Goal: Use online tool/utility: Utilize a website feature to perform a specific function

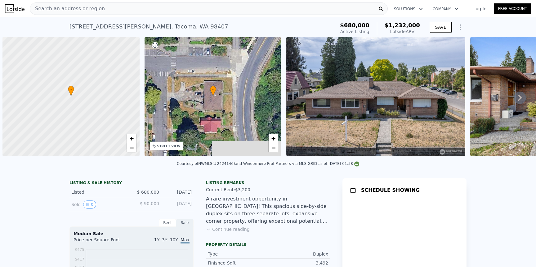
scroll to position [0, 2]
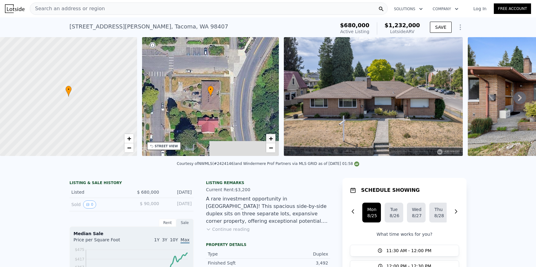
click at [272, 140] on span "+" at bounding box center [271, 139] width 4 height 8
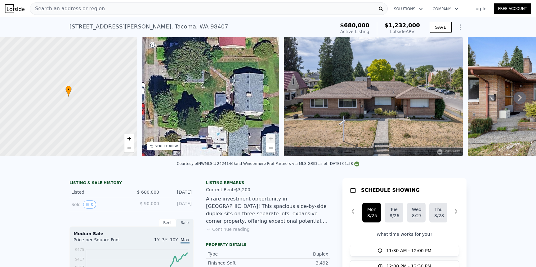
drag, startPoint x: 223, startPoint y: 129, endPoint x: 254, endPoint y: 6, distance: 126.3
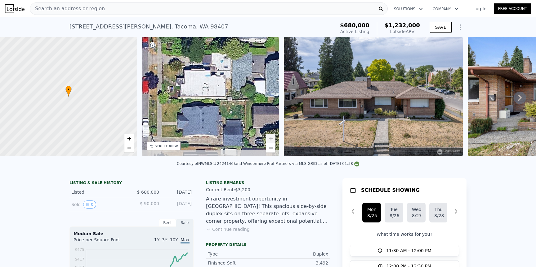
drag, startPoint x: 244, startPoint y: 110, endPoint x: 246, endPoint y: 38, distance: 71.9
click at [247, 38] on div "• + −" at bounding box center [210, 96] width 137 height 119
click at [271, 147] on span "−" at bounding box center [271, 148] width 4 height 8
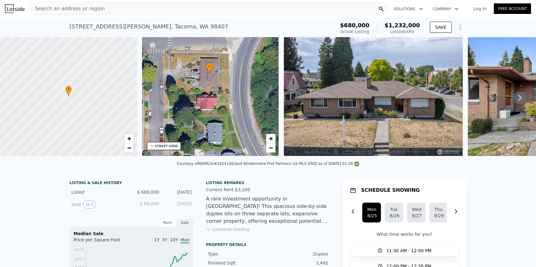
drag, startPoint x: 252, startPoint y: 100, endPoint x: 236, endPoint y: 174, distance: 76.2
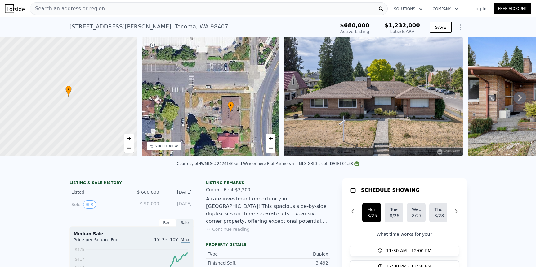
drag, startPoint x: 236, startPoint y: 99, endPoint x: 257, endPoint y: 138, distance: 44.2
click at [257, 138] on div "• + −" at bounding box center [210, 96] width 137 height 119
click at [238, 230] on button "Continue reading" at bounding box center [228, 230] width 44 height 6
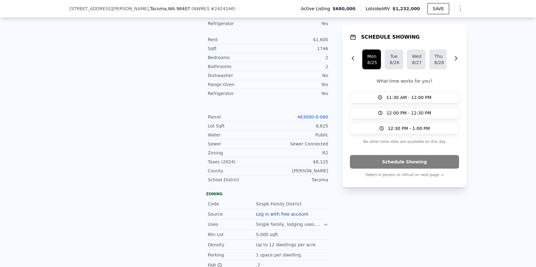
scroll to position [478, 0]
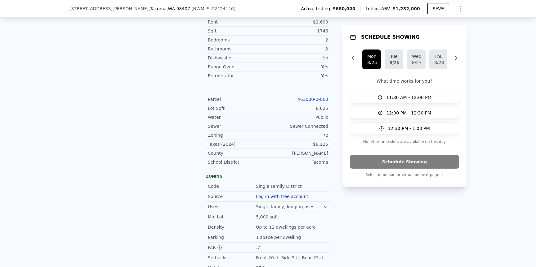
click at [306, 97] on link "463000-0-060" at bounding box center [312, 99] width 31 height 5
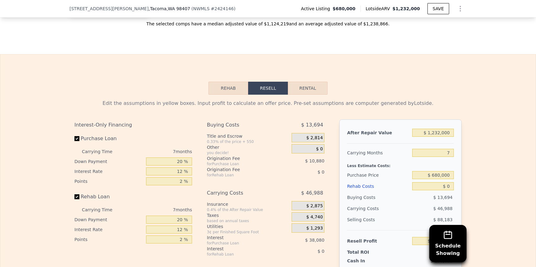
scroll to position [1179, 0]
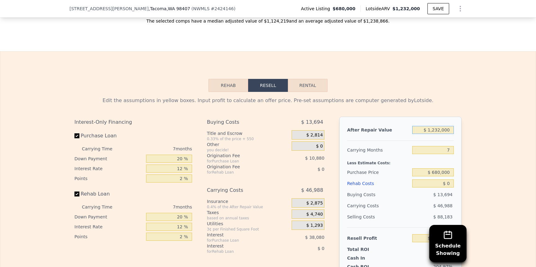
drag, startPoint x: 433, startPoint y: 108, endPoint x: 454, endPoint y: 115, distance: 21.9
click at [454, 117] on div "After Repair Value $ 1,232,000 Carrying Months 7 Less Estimate Costs: Purchase …" at bounding box center [400, 203] width 122 height 172
type input "$ 10"
type input "-$ 738,347"
type input "$ 100"
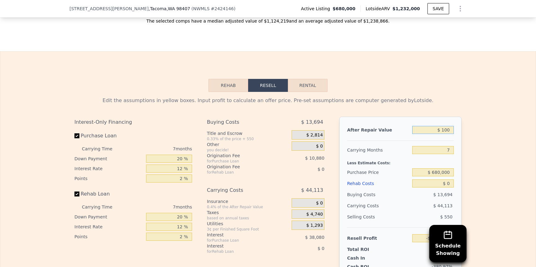
type input "-$ 738,265"
type input "$ 1,000"
type input "-$ 737,430"
type input "$ 10,000"
type input "-$ 729,091"
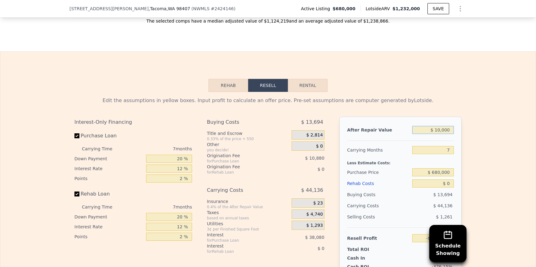
type input "$ 100,000"
type input "-$ 645,703"
type input "$ 1,000,000"
type input "$ 188,180"
type input "$ 1,000,000"
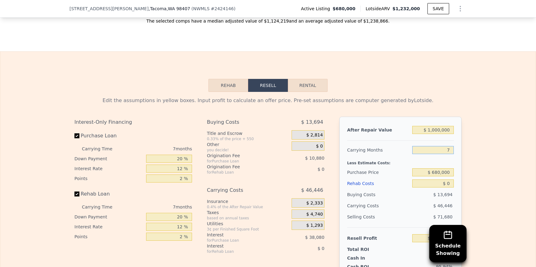
drag, startPoint x: 447, startPoint y: 129, endPoint x: 452, endPoint y: 130, distance: 5.7
click at [452, 146] on input "7" at bounding box center [433, 150] width 42 height 8
type input "3"
type input "$ 214,721"
click at [468, 137] on div "Edit the assumptions in yellow boxes. Input profit to calculate an offer price.…" at bounding box center [267, 207] width 535 height 231
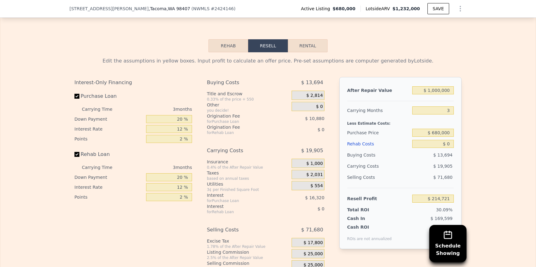
scroll to position [1232, 0]
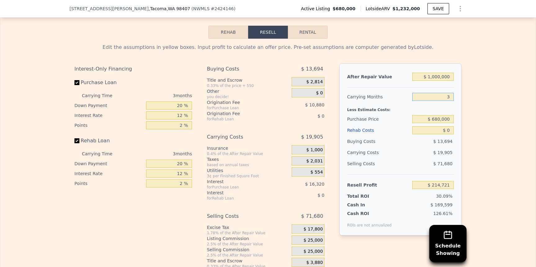
click at [450, 93] on input "3" at bounding box center [433, 97] width 42 height 8
type input "4"
type input "$ 208,086"
type input "4"
click at [476, 93] on div "Edit the assumptions in yellow boxes. Input profit to calculate an offer price.…" at bounding box center [267, 154] width 535 height 231
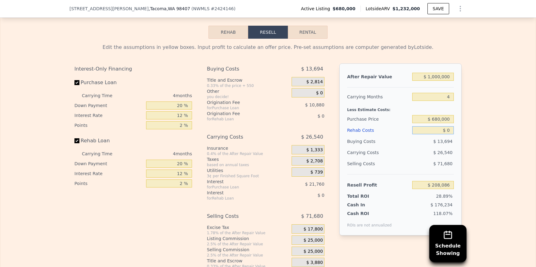
drag, startPoint x: 447, startPoint y: 108, endPoint x: 452, endPoint y: 110, distance: 5.0
click at [452, 126] on input "$ 0" at bounding box center [433, 130] width 42 height 8
type input "$ 1"
type input "$ 208,085"
type input "$ 15"
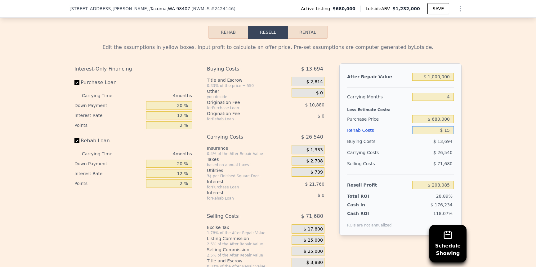
type input "$ 208,071"
type input "$ 150"
type input "$ 207,930"
type input "$ 1,500"
type input "$ 206,514"
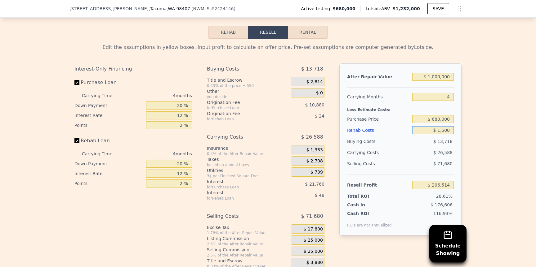
type input "$ 15,000"
type input "$ 192,366"
type input "$ 150,000"
type input "$ 50,886"
type input "$ 150,000"
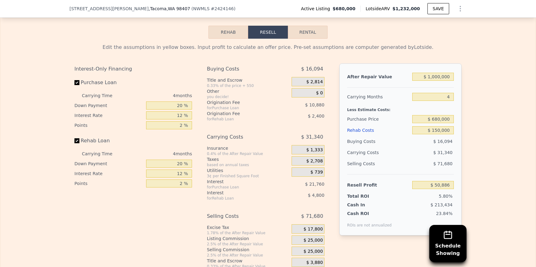
click at [482, 124] on div "Edit the assumptions in yellow boxes. Input profit to calculate an offer price.…" at bounding box center [267, 154] width 535 height 231
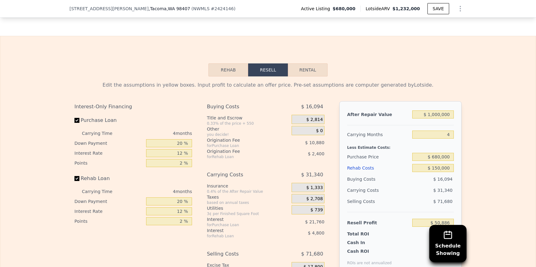
scroll to position [1190, 0]
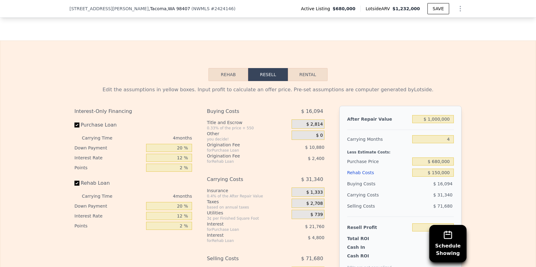
click at [302, 68] on button "Rental" at bounding box center [308, 74] width 40 height 13
select select "30"
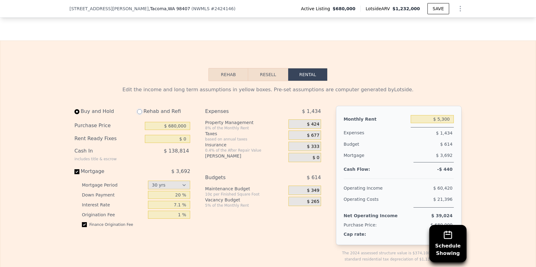
click at [139, 109] on input "radio" at bounding box center [139, 111] width 5 height 5
radio input "true"
type input "$ 150,000"
type input "$ 6,900"
select select "30"
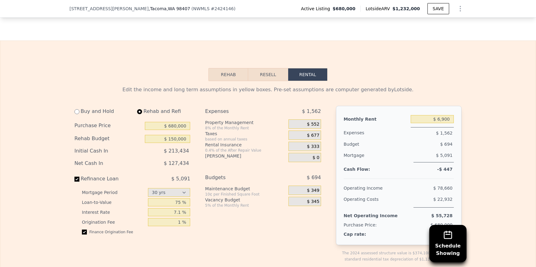
click at [318, 122] on span "$ 552" at bounding box center [313, 125] width 12 height 6
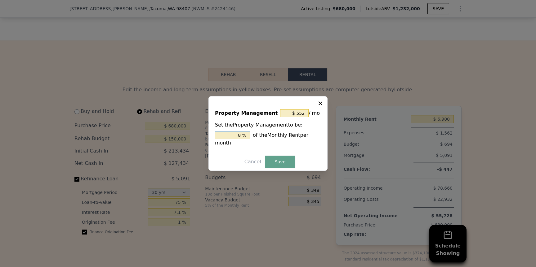
drag, startPoint x: 238, startPoint y: 131, endPoint x: 241, endPoint y: 133, distance: 3.9
click at [241, 133] on input "8 %" at bounding box center [232, 135] width 35 height 8
type input "$ 0"
type input "0 %"
click at [277, 160] on button "Save" at bounding box center [280, 162] width 30 height 12
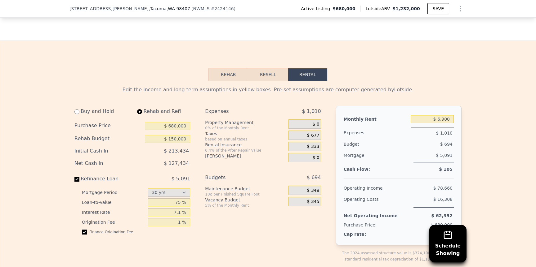
click at [315, 144] on span "$ 333" at bounding box center [313, 147] width 12 height 6
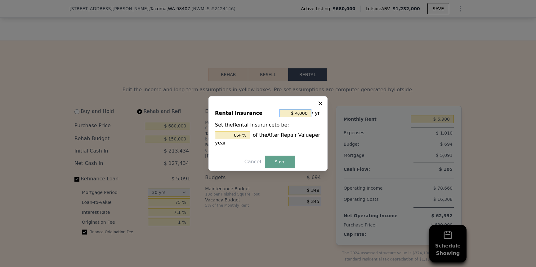
drag, startPoint x: 295, startPoint y: 114, endPoint x: 308, endPoint y: 118, distance: 13.5
click at [308, 118] on div "$ 4,000 / yr" at bounding box center [300, 113] width 42 height 11
type input "$ 2"
type input "0.000 %"
type input "$ 25"
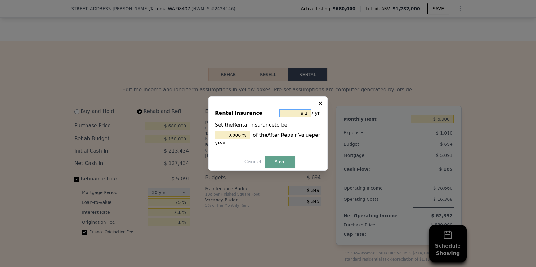
type input "0.003 %"
type input "$ 250"
type input "0.025 %"
type input "$ 2,500"
type input "0.25 %"
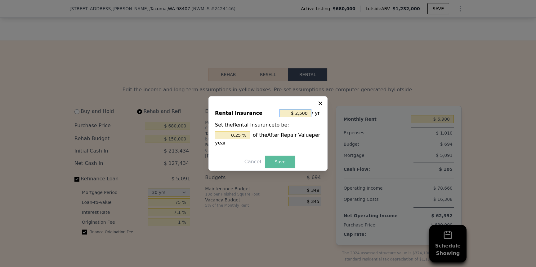
type input "$ 2,500"
click at [286, 161] on button "Save" at bounding box center [280, 162] width 30 height 12
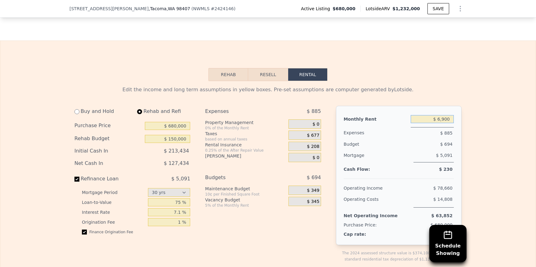
click at [442, 115] on input "$ 6,900" at bounding box center [431, 119] width 43 height 8
drag, startPoint x: 441, startPoint y: 96, endPoint x: 444, endPoint y: 97, distance: 3.2
click at [444, 115] on input "$ 6,900" at bounding box center [431, 119] width 43 height 8
drag, startPoint x: 439, startPoint y: 97, endPoint x: 451, endPoint y: 100, distance: 12.6
click at [451, 115] on input "$ 6,900" at bounding box center [431, 119] width 43 height 8
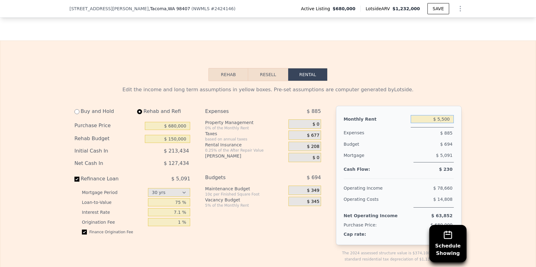
type input "$ 5,500"
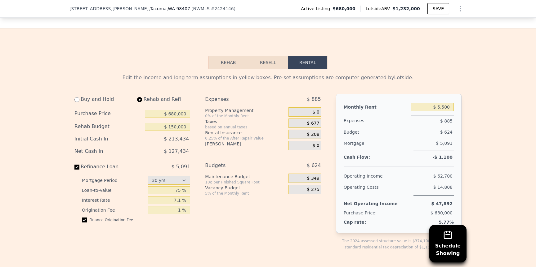
scroll to position [1210, 0]
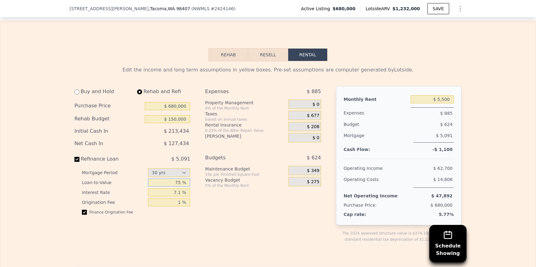
drag, startPoint x: 177, startPoint y: 159, endPoint x: 182, endPoint y: 161, distance: 6.0
click at [182, 179] on input "75 %" at bounding box center [169, 183] width 42 height 8
click at [181, 207] on div "Buy and Hold Rehab and Refi Purchase Price $ 680,000 Rehab Budget $ 150,000 Ini…" at bounding box center [134, 169] width 121 height 167
drag, startPoint x: 174, startPoint y: 159, endPoint x: 180, endPoint y: 159, distance: 6.2
click at [180, 179] on input "80 %" at bounding box center [169, 183] width 42 height 8
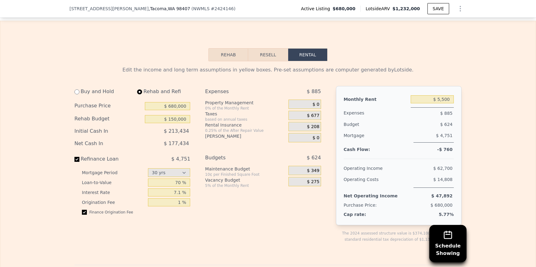
click at [170, 210] on div "Finance Origination Fee" at bounding box center [136, 215] width 108 height 10
click at [173, 189] on input "7.1 %" at bounding box center [169, 193] width 42 height 8
drag, startPoint x: 175, startPoint y: 160, endPoint x: 183, endPoint y: 163, distance: 7.8
click at [183, 179] on input "70 %" at bounding box center [169, 183] width 42 height 8
type input "75 %"
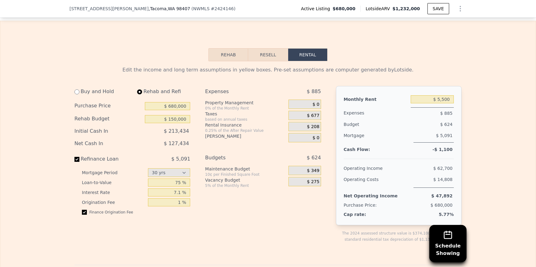
click at [190, 202] on div "Buy and Hold Rehab and Refi Purchase Price $ 680,000 Rehab Budget $ 150,000 Ini…" at bounding box center [134, 169] width 121 height 167
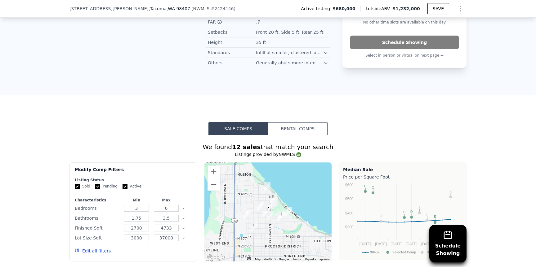
scroll to position [703, 0]
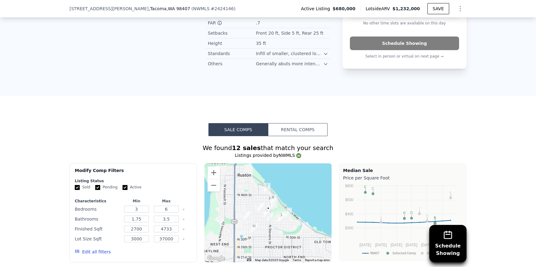
click at [285, 123] on button "Rental Comps" at bounding box center [298, 129] width 60 height 13
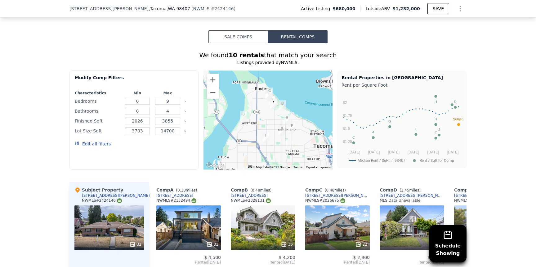
scroll to position [789, 0]
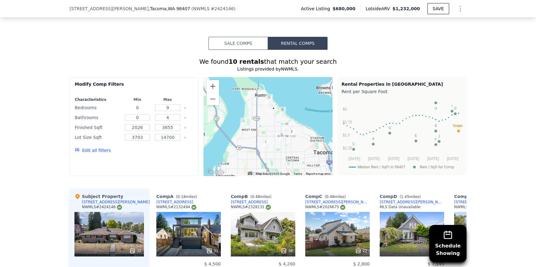
click at [138, 104] on input "0" at bounding box center [137, 107] width 25 height 7
type input "2"
click at [166, 104] on input "9" at bounding box center [167, 107] width 25 height 7
type input "3"
drag, startPoint x: 136, startPoint y: 95, endPoint x: 142, endPoint y: 99, distance: 6.4
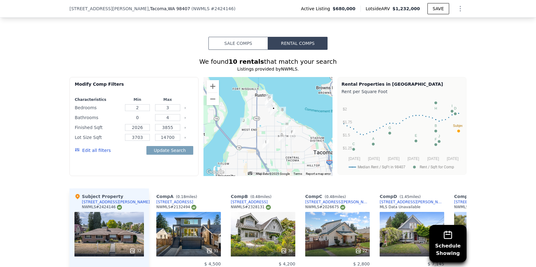
click at [142, 113] on div "0" at bounding box center [137, 117] width 28 height 9
type input "1"
drag, startPoint x: 166, startPoint y: 94, endPoint x: 171, endPoint y: 96, distance: 5.2
click at [171, 114] on input "4" at bounding box center [167, 117] width 25 height 7
type input "2"
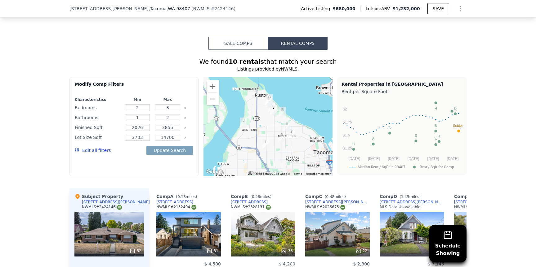
click at [95, 151] on div "Modify Comp Filters Characteristics Min Max Bedrooms 2 3 Bathrooms 1 2 Finished…" at bounding box center [133, 126] width 129 height 99
drag, startPoint x: 131, startPoint y: 107, endPoint x: 144, endPoint y: 109, distance: 13.5
click at [144, 123] on div "2026" at bounding box center [137, 127] width 28 height 9
type input "1000"
drag, startPoint x: 163, startPoint y: 104, endPoint x: 177, endPoint y: 104, distance: 13.9
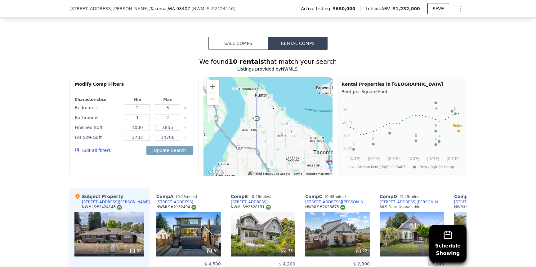
click at [177, 124] on input "3855" at bounding box center [167, 127] width 25 height 7
type input "2000"
click at [184, 137] on icon "Clear" at bounding box center [185, 138] width 2 height 2
click at [172, 146] on button "Update Search" at bounding box center [169, 150] width 47 height 9
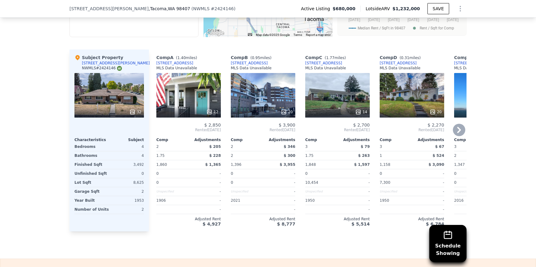
scroll to position [930, 0]
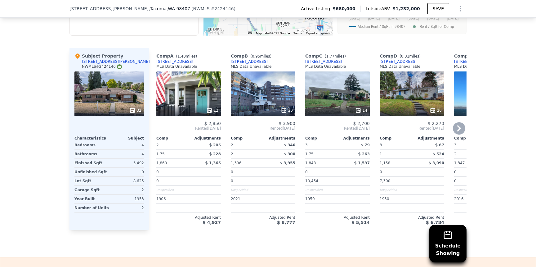
click at [459, 126] on icon at bounding box center [459, 129] width 4 height 6
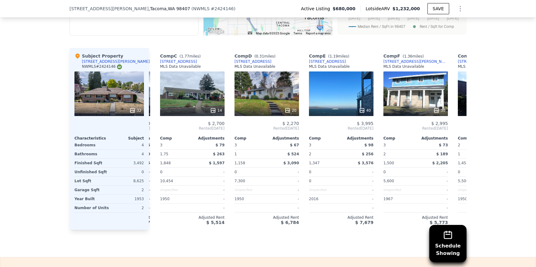
scroll to position [0, 149]
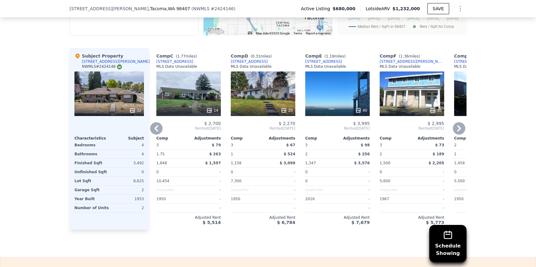
click at [459, 126] on icon at bounding box center [459, 129] width 4 height 6
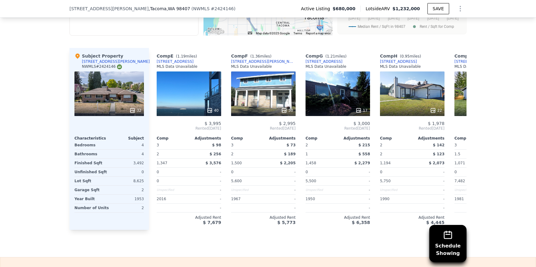
scroll to position [0, 298]
click at [459, 126] on icon at bounding box center [459, 129] width 4 height 6
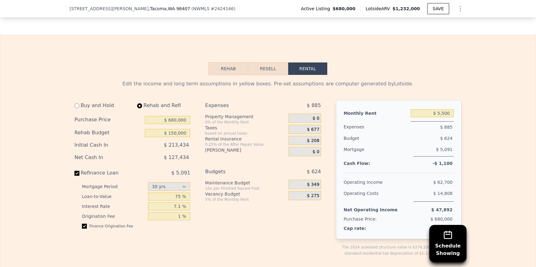
scroll to position [1154, 0]
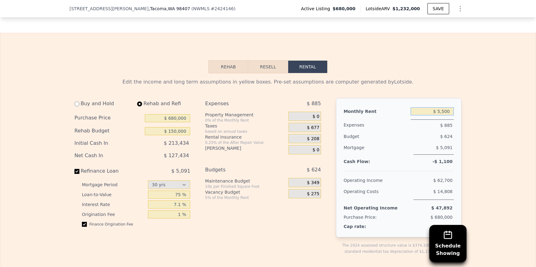
drag, startPoint x: 437, startPoint y: 88, endPoint x: 449, endPoint y: 90, distance: 12.5
click at [449, 108] on input "$ 5,500" at bounding box center [431, 112] width 43 height 8
click at [445, 108] on input "$ 5,500" at bounding box center [431, 112] width 43 height 8
type input "$ 5,600"
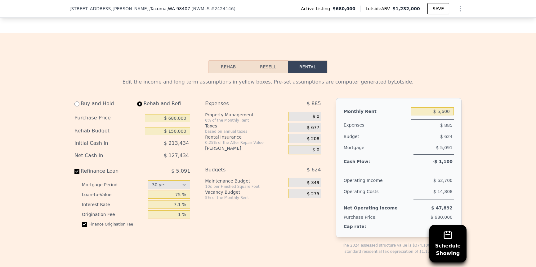
drag, startPoint x: 175, startPoint y: 174, endPoint x: 182, endPoint y: 173, distance: 6.2
click at [182, 191] on input "75 %" at bounding box center [169, 195] width 42 height 8
type input "80 %"
click at [172, 210] on div "Buy and Hold Rehab and Refi Purchase Price $ 680,000 Rehab Budget $ 150,000 Ini…" at bounding box center [134, 181] width 121 height 167
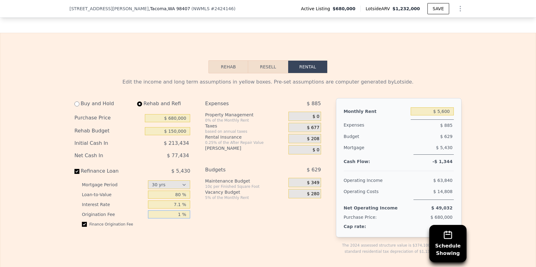
click at [181, 211] on input "1 %" at bounding box center [169, 215] width 42 height 8
type input "0 %"
click at [199, 221] on div "Buy and Hold Rehab and Refi Purchase Price $ 680,000 Rehab Budget $ 150,000 Ini…" at bounding box center [199, 181] width 251 height 167
drag, startPoint x: 175, startPoint y: 175, endPoint x: 180, endPoint y: 174, distance: 4.5
click at [180, 191] on input "80 %" at bounding box center [169, 195] width 42 height 8
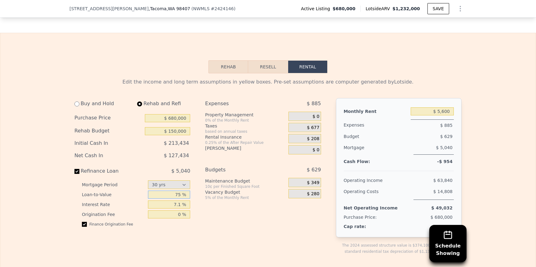
type input "75 %"
click at [212, 201] on div "Expenses $ 885 Property Management 0% of the Monthly Rent $ 0 Taxes based on an…" at bounding box center [265, 181] width 121 height 167
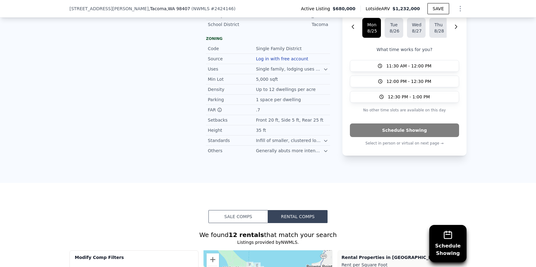
scroll to position [609, 0]
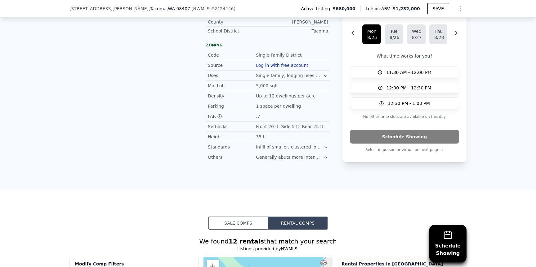
click at [232, 217] on button "Sale Comps" at bounding box center [238, 223] width 60 height 13
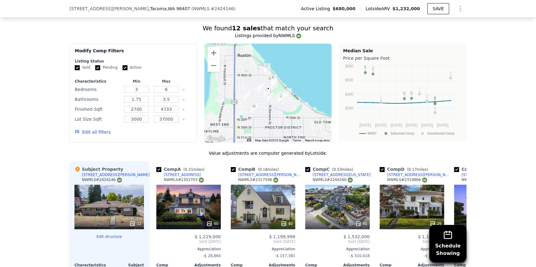
scroll to position [823, 0]
drag, startPoint x: 162, startPoint y: 67, endPoint x: 167, endPoint y: 67, distance: 5.0
click at [167, 86] on input "6" at bounding box center [166, 89] width 24 height 7
type input "3"
drag, startPoint x: 161, startPoint y: 78, endPoint x: 170, endPoint y: 78, distance: 8.7
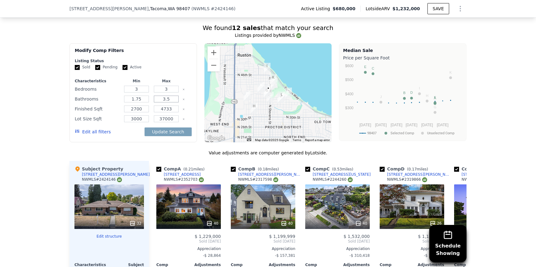
click at [170, 96] on input "3.5" at bounding box center [166, 99] width 24 height 7
type input "2"
drag, startPoint x: 132, startPoint y: 89, endPoint x: 142, endPoint y: 87, distance: 9.7
click at [142, 106] on input "2700" at bounding box center [136, 109] width 24 height 7
type input "1000"
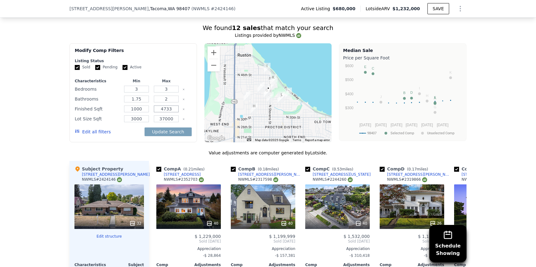
drag, startPoint x: 161, startPoint y: 88, endPoint x: 176, endPoint y: 87, distance: 15.2
click at [175, 106] on input "4733" at bounding box center [166, 109] width 24 height 7
type input "2000"
click at [184, 119] on icon "Clear" at bounding box center [183, 119] width 1 height 1
click at [169, 128] on button "Update Search" at bounding box center [167, 132] width 47 height 9
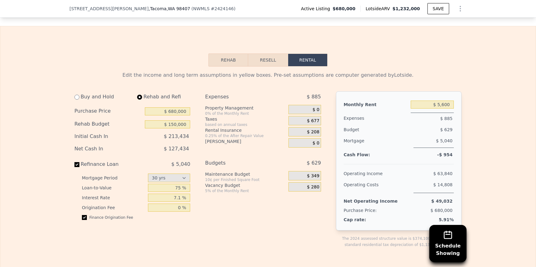
scroll to position [1201, 0]
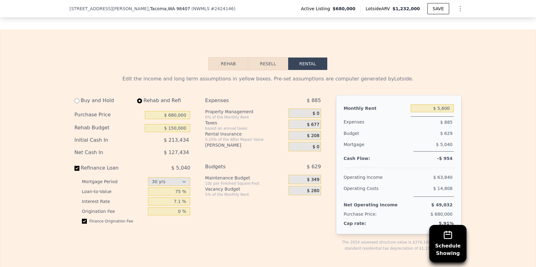
click at [226, 57] on button "Rehab" at bounding box center [228, 63] width 40 height 13
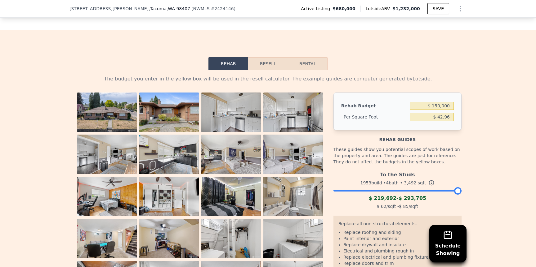
click at [271, 57] on button "Resell" at bounding box center [267, 63] width 39 height 13
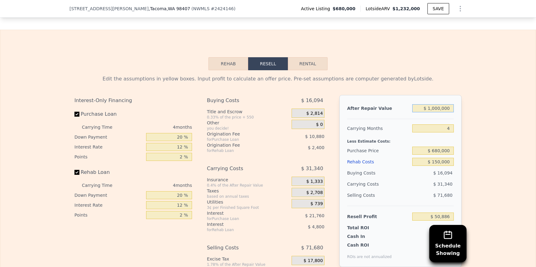
click at [434, 104] on input "$ 1,000,000" at bounding box center [433, 108] width 42 height 8
type input "$ 100,000"
type input "-$ 783,897"
type input "$ 1,100,000"
type input "$ 143,639"
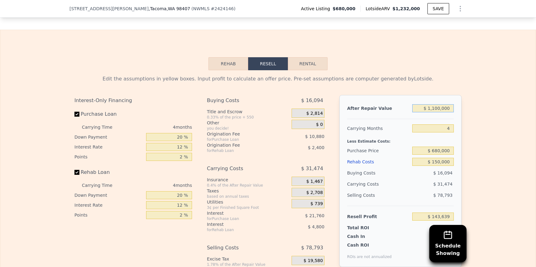
type input "$ 1,100,000"
click at [492, 106] on div "Edit the assumptions in yellow boxes. Input profit to calculate an offer price.…" at bounding box center [267, 185] width 535 height 231
click at [305, 57] on button "Rental" at bounding box center [308, 63] width 40 height 13
select select "30"
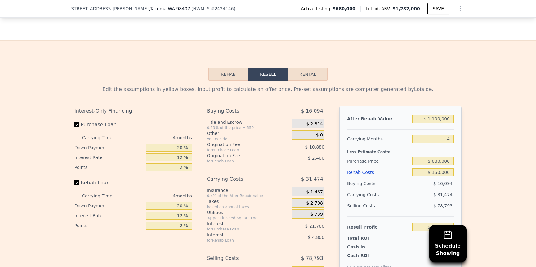
scroll to position [1190, 0]
click at [318, 68] on button "Rental" at bounding box center [308, 74] width 40 height 13
select select "30"
